Goal: Information Seeking & Learning: Learn about a topic

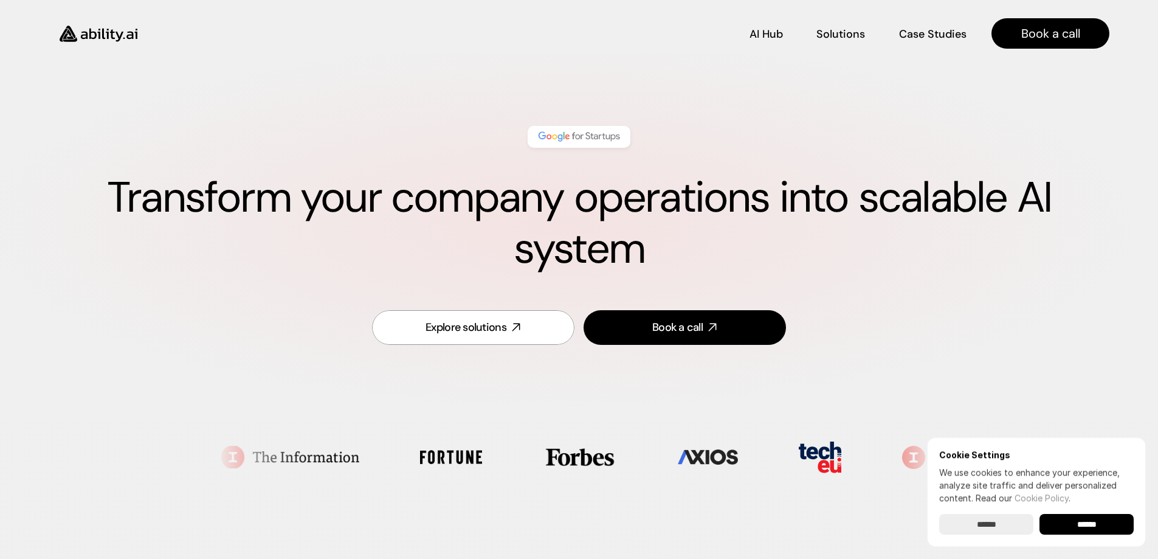
click at [1107, 526] on input "******" at bounding box center [1086, 524] width 94 height 21
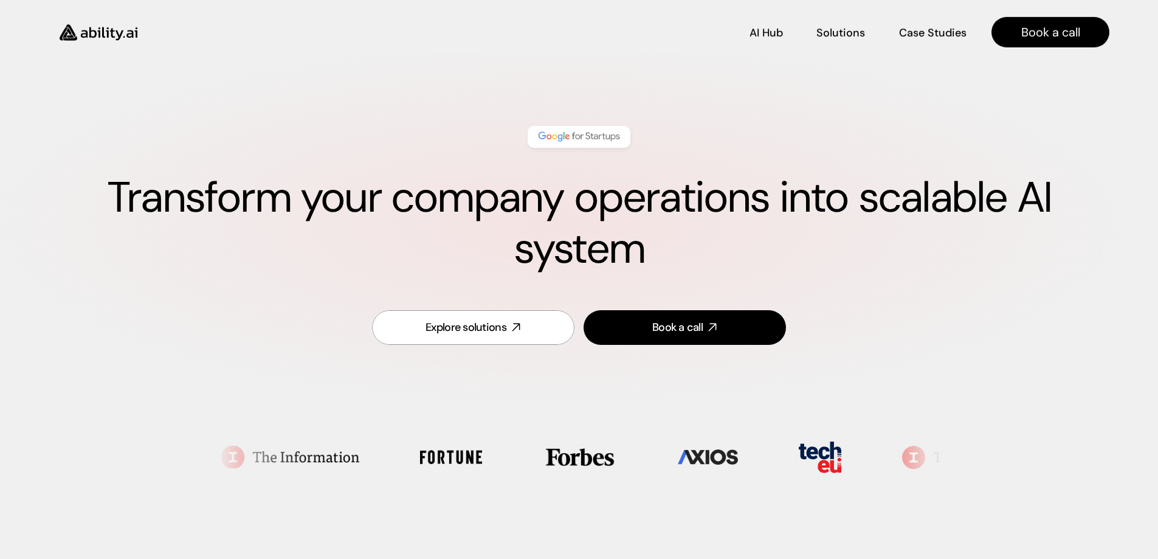
drag, startPoint x: 706, startPoint y: 489, endPoint x: 640, endPoint y: 184, distance: 311.5
click at [847, 29] on p "Solutions" at bounding box center [840, 32] width 46 height 15
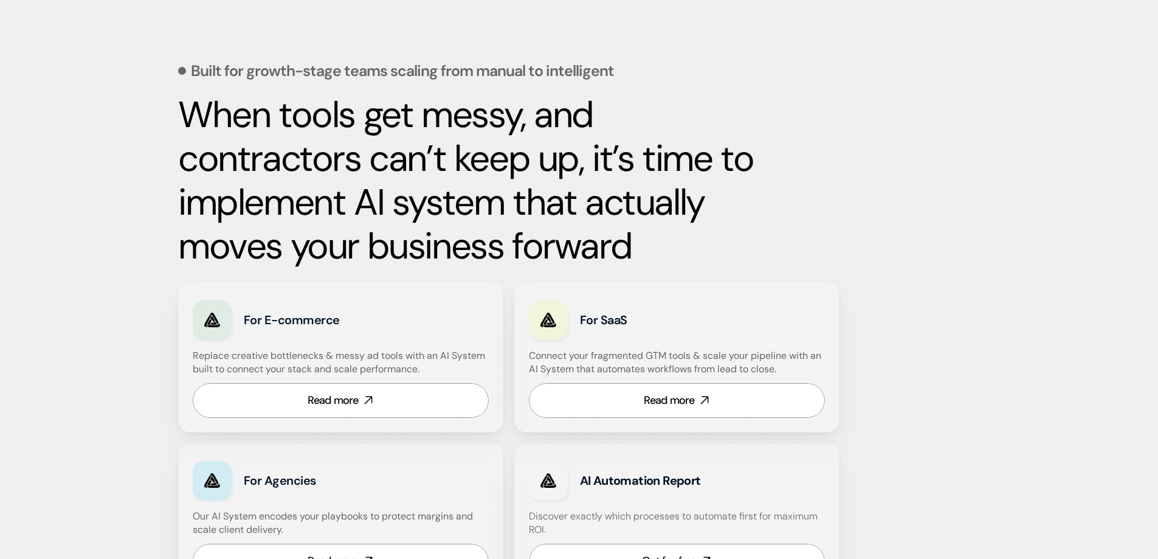
scroll to position [505, 0]
click at [662, 399] on div "Read more" at bounding box center [669, 399] width 51 height 15
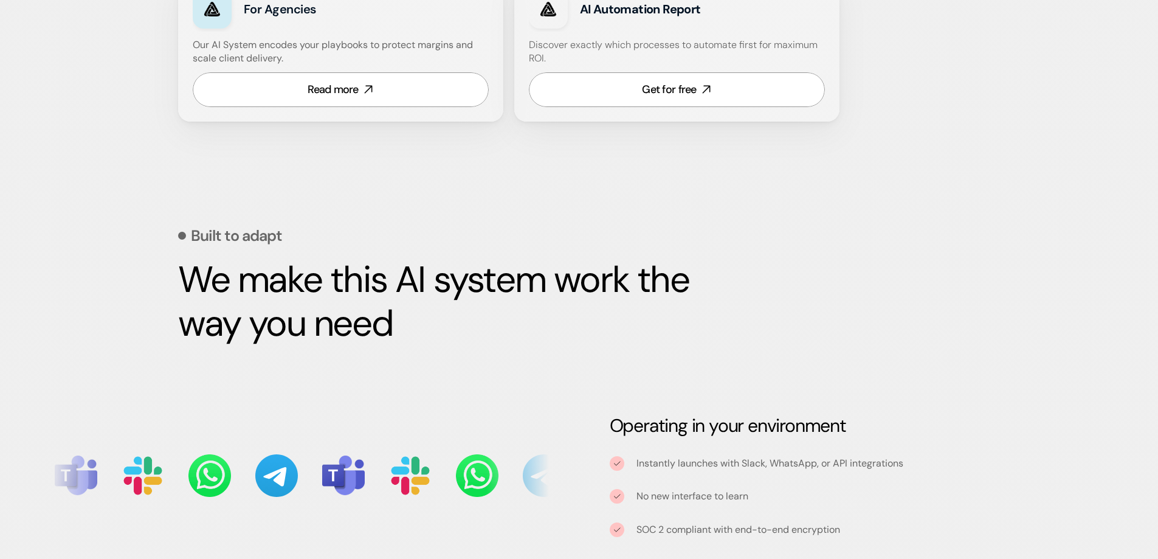
scroll to position [0, 0]
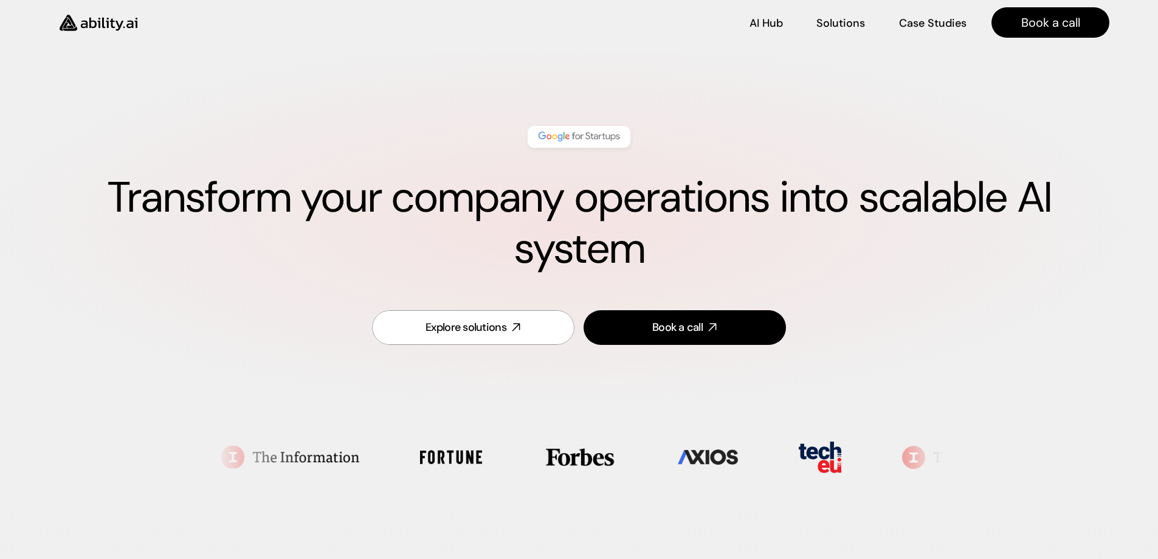
drag, startPoint x: 847, startPoint y: 223, endPoint x: 789, endPoint y: -74, distance: 302.3
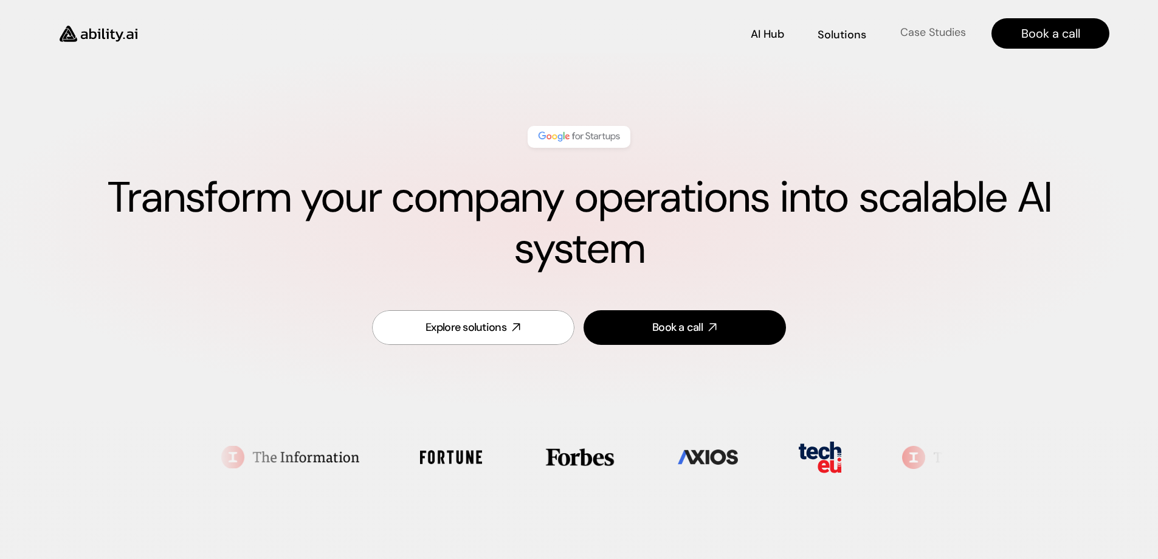
click at [930, 36] on p "Case Studies" at bounding box center [933, 32] width 66 height 15
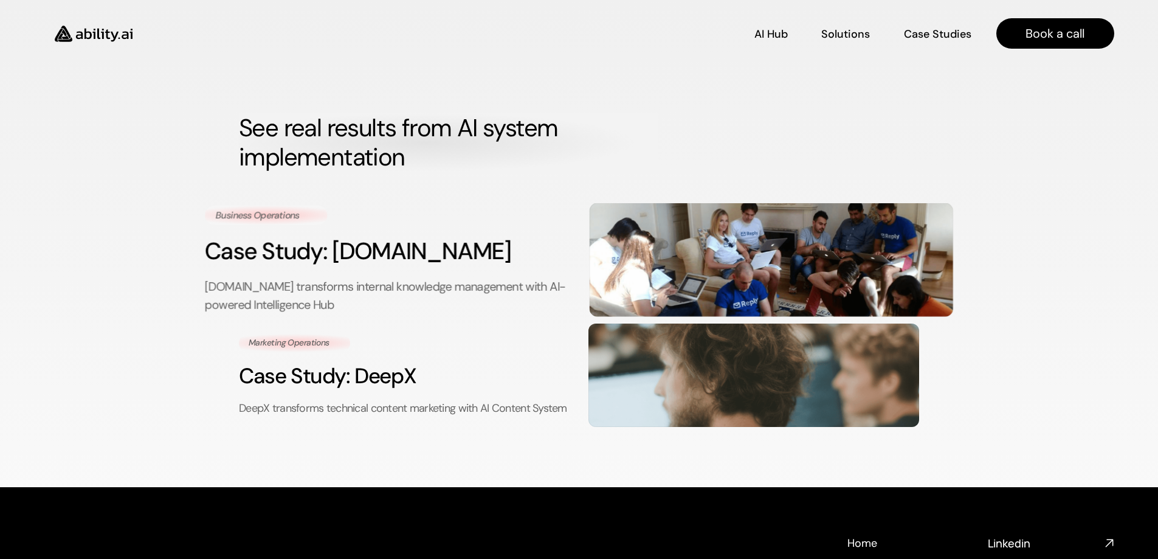
click at [724, 256] on img at bounding box center [771, 259] width 364 height 114
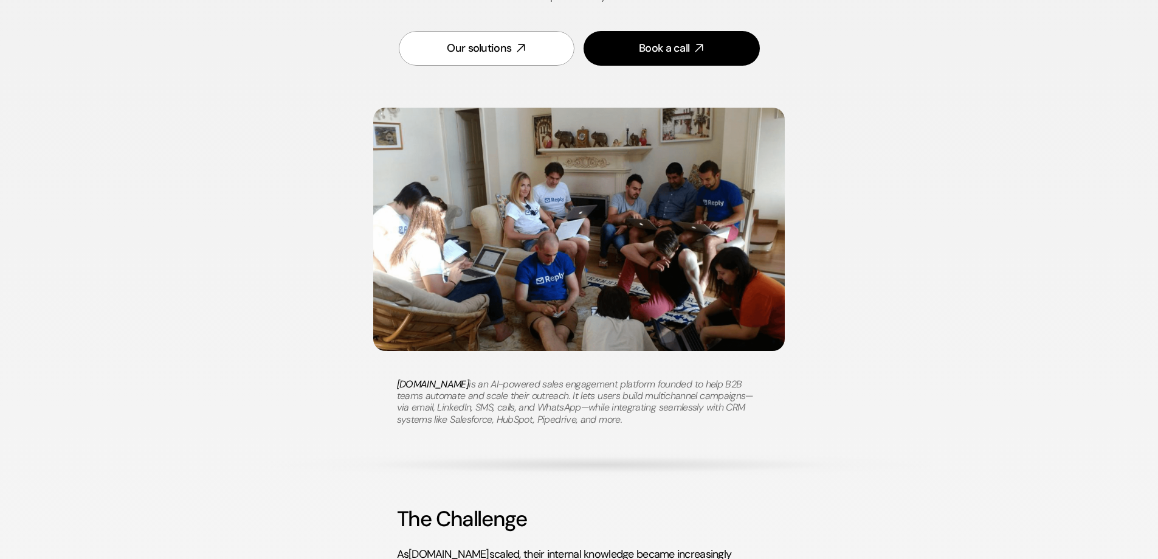
scroll to position [608, 0]
